Goal: Task Accomplishment & Management: Use online tool/utility

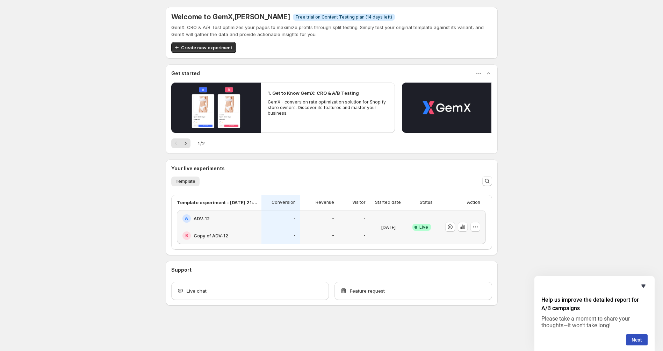
click at [646, 286] on icon "Hide survey" at bounding box center [643, 286] width 8 height 8
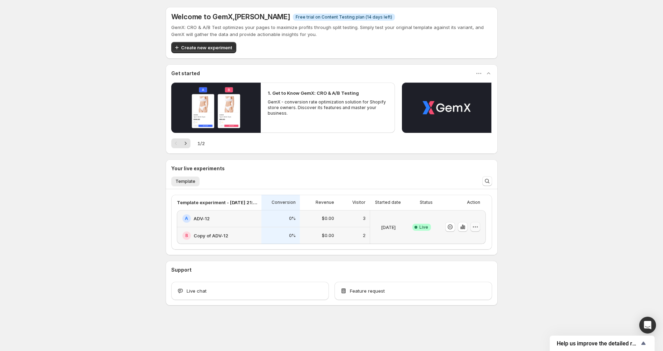
click at [476, 226] on icon "button" at bounding box center [475, 226] width 7 height 7
click at [551, 195] on div "Welcome to GemX , [PERSON_NAME] Info Free trial on Content Testing plan (14 day…" at bounding box center [331, 171] width 663 height 343
click at [349, 227] on div "2" at bounding box center [353, 235] width 31 height 17
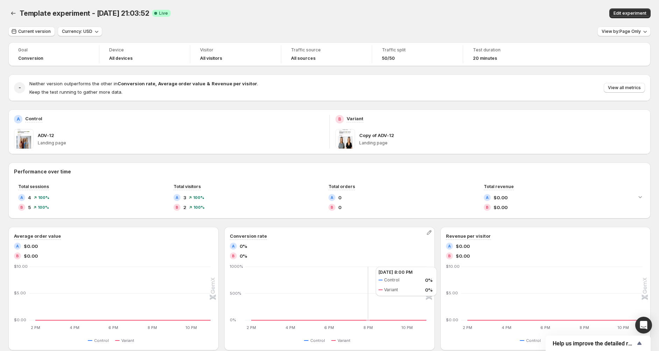
scroll to position [144, 0]
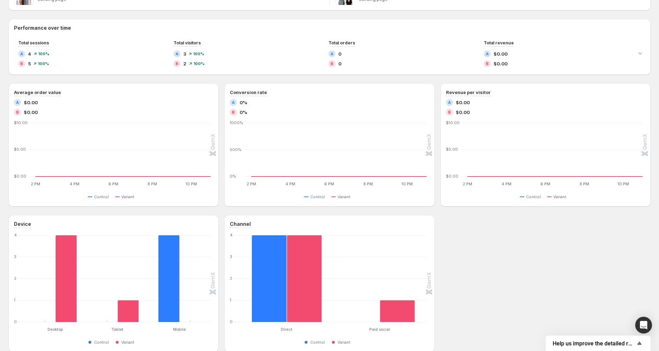
click at [484, 283] on div "Device Desktop Desktop Tablet Tablet Mobile Mobile 0 1 2 3 4 Control Variant Ch…" at bounding box center [329, 283] width 642 height 137
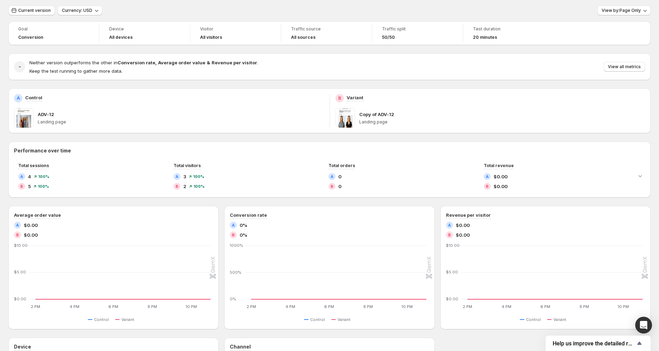
scroll to position [19, 0]
click at [572, 135] on div "Goal Conversion Device All devices Visitor All visitors Traffic source All sour…" at bounding box center [329, 249] width 642 height 453
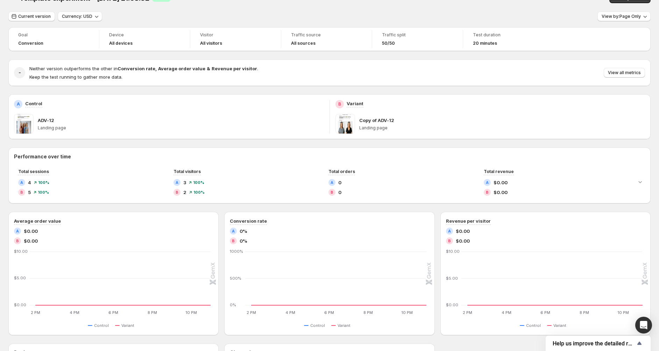
scroll to position [0, 0]
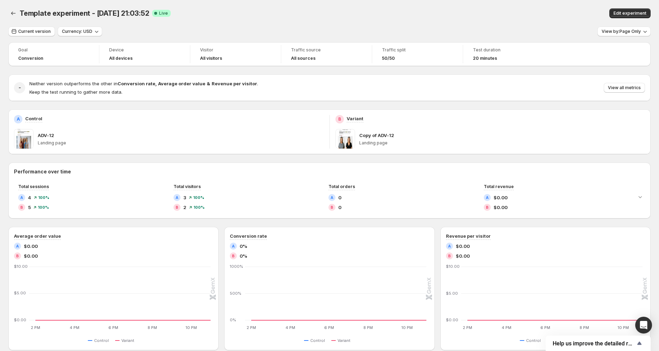
click at [433, 58] on div "50/50" at bounding box center [417, 59] width 71 height 6
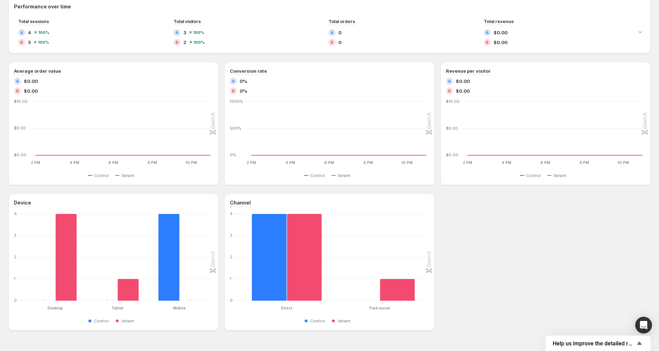
scroll to position [182, 0]
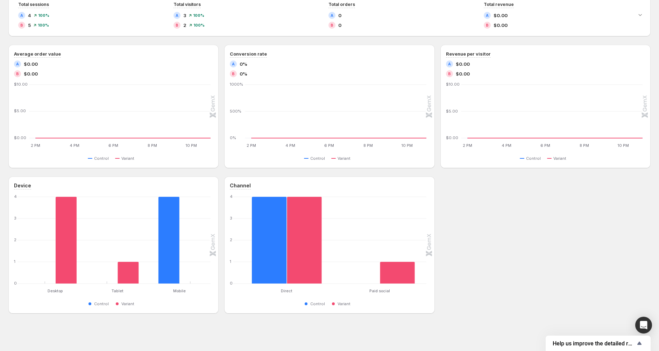
drag, startPoint x: 536, startPoint y: 303, endPoint x: 405, endPoint y: 180, distance: 179.8
click at [405, 180] on div "Device Desktop Desktop Tablet Tablet Mobile Mobile 0 1 2 3 4 Control Variant Ch…" at bounding box center [329, 245] width 642 height 137
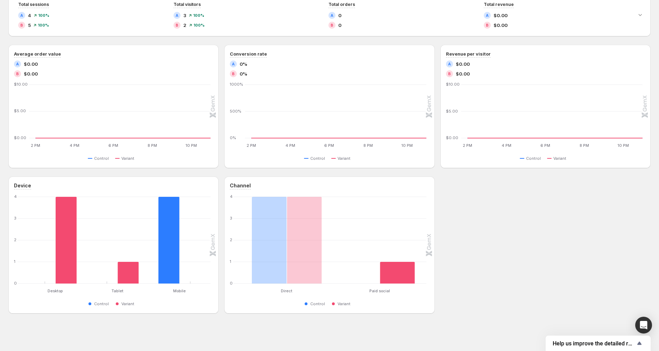
click at [515, 264] on div "Device Desktop Desktop Tablet Tablet Mobile Mobile 0 1 2 3 4 Control Variant Ch…" at bounding box center [329, 245] width 642 height 137
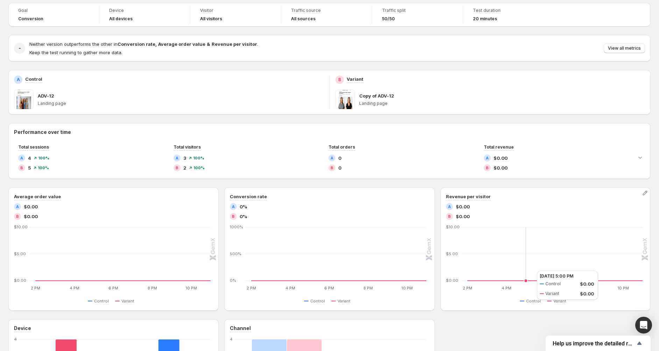
scroll to position [0, 0]
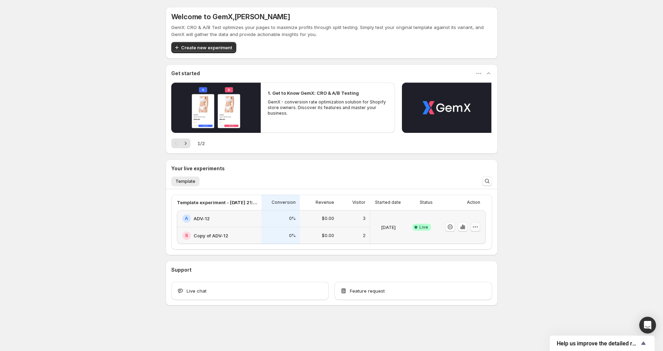
click at [478, 230] on icon "button" at bounding box center [475, 226] width 7 height 7
click at [475, 263] on span "End experiment" at bounding box center [462, 265] width 34 height 6
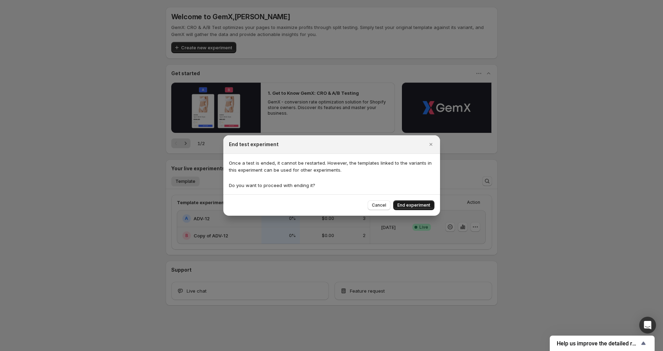
click at [420, 202] on button "End experiment" at bounding box center [413, 205] width 41 height 10
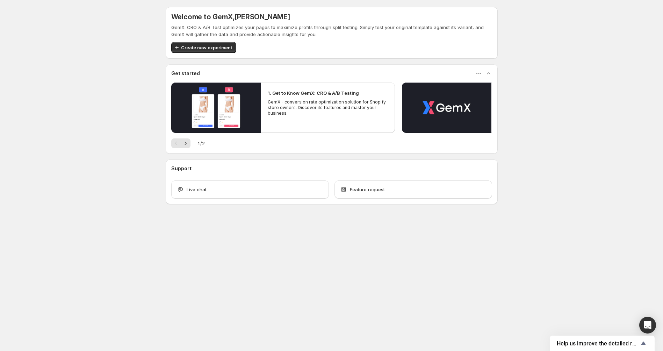
click at [109, 209] on div "Welcome to GemX , Winston de Vocht GemX: CRO & A/B Test optimizes your pages to…" at bounding box center [331, 121] width 663 height 242
click at [164, 190] on div "Welcome to GemX , Winston de Vocht GemX: CRO & A/B Test optimizes your pages to…" at bounding box center [331, 121] width 349 height 242
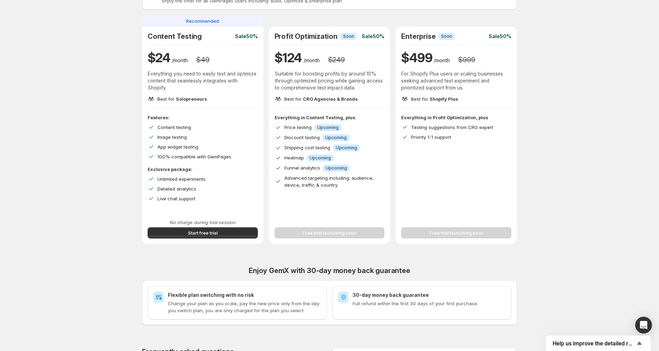
scroll to position [56, 0]
